Goal: Find contact information: Find contact information

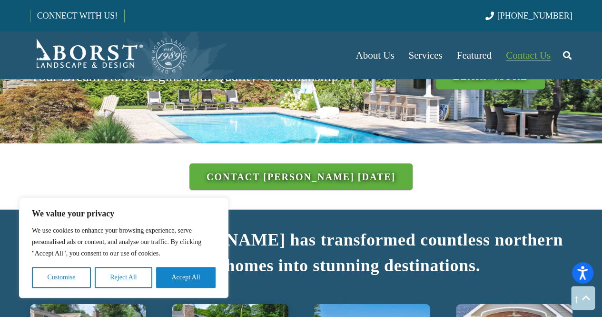
scroll to position [1010, 0]
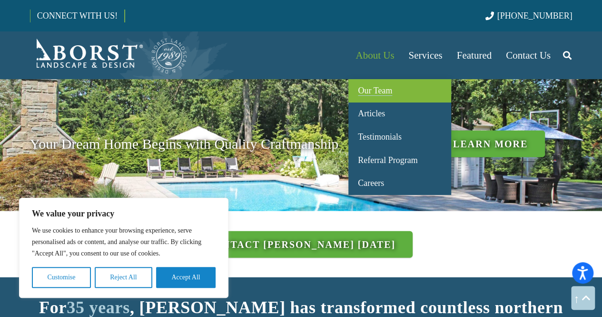
click at [375, 94] on span "Our Team" at bounding box center [375, 91] width 34 height 10
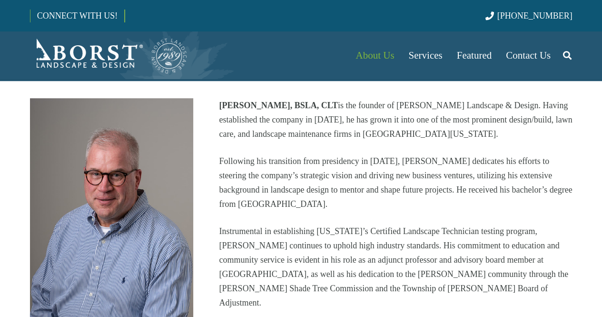
scroll to position [238, 0]
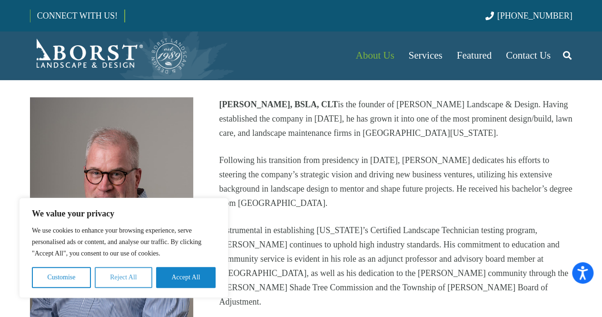
click at [114, 273] on button "Reject All" at bounding box center [124, 277] width 58 height 21
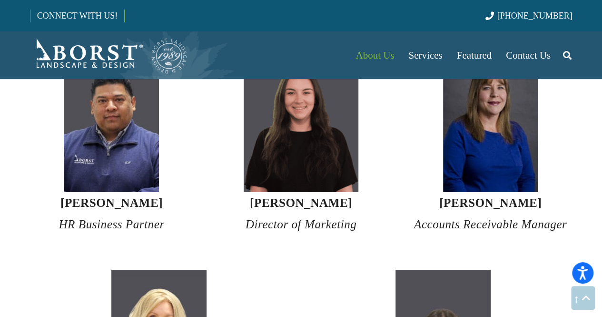
scroll to position [3238, 0]
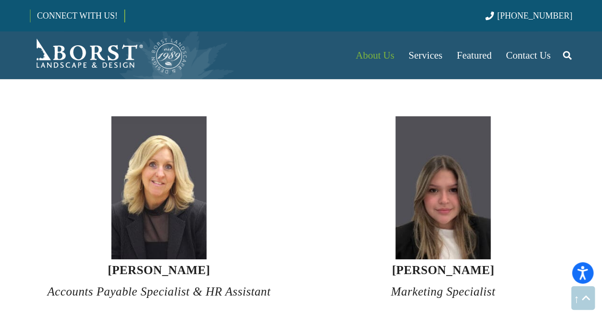
scroll to position [3476, 0]
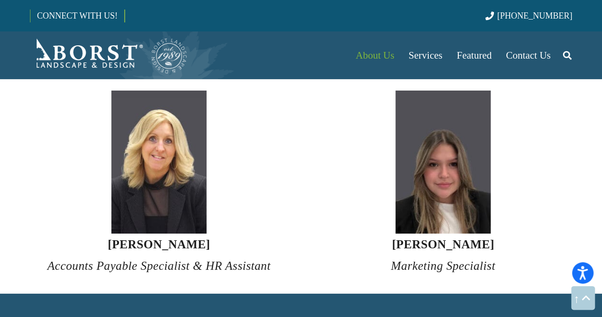
drag, startPoint x: 497, startPoint y: 227, endPoint x: 399, endPoint y: 230, distance: 98.1
click at [367, 233] on h4 "[PERSON_NAME] Marketing Specialist" at bounding box center [443, 254] width 259 height 43
copy strong "[PERSON_NAME]"
